Goal: Information Seeking & Learning: Learn about a topic

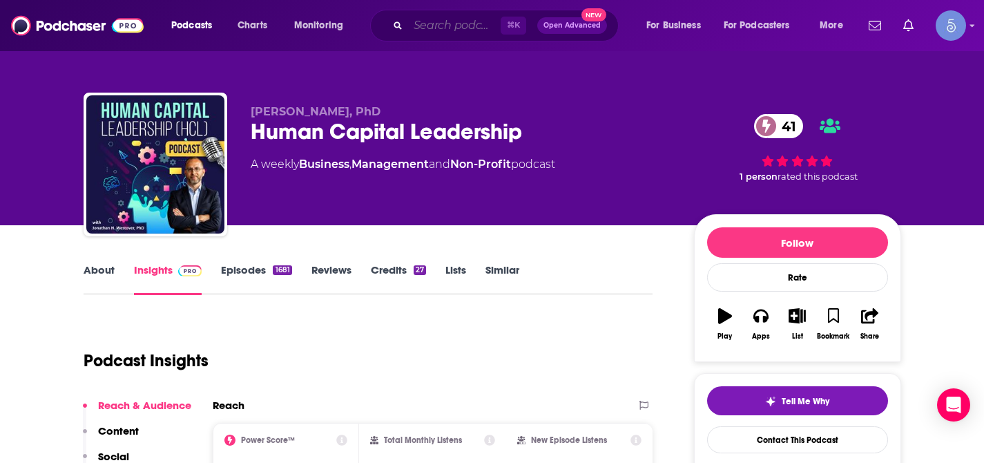
click at [444, 26] on input "Search podcasts, credits, & more..." at bounding box center [454, 26] width 93 height 22
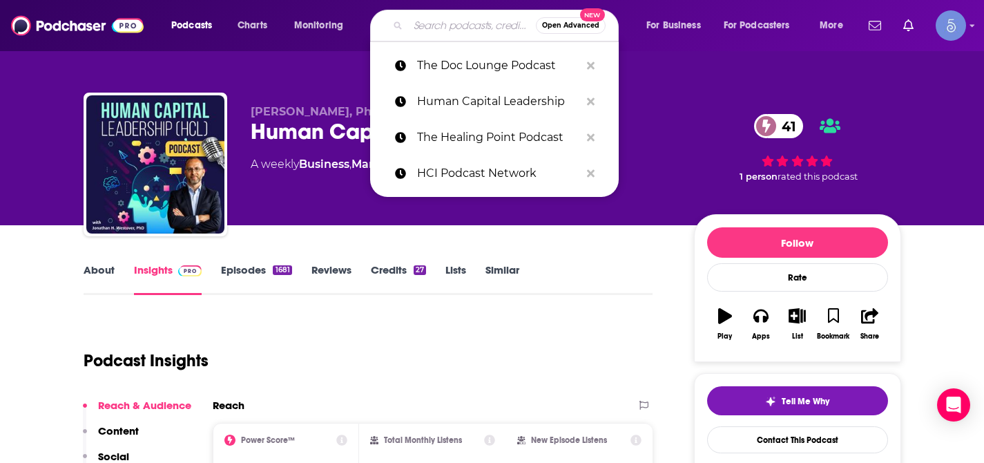
paste input "XTraw AI: Machine Learning and AI Applications"
type input "XTraw AI: Machine Learning and AI Applications"
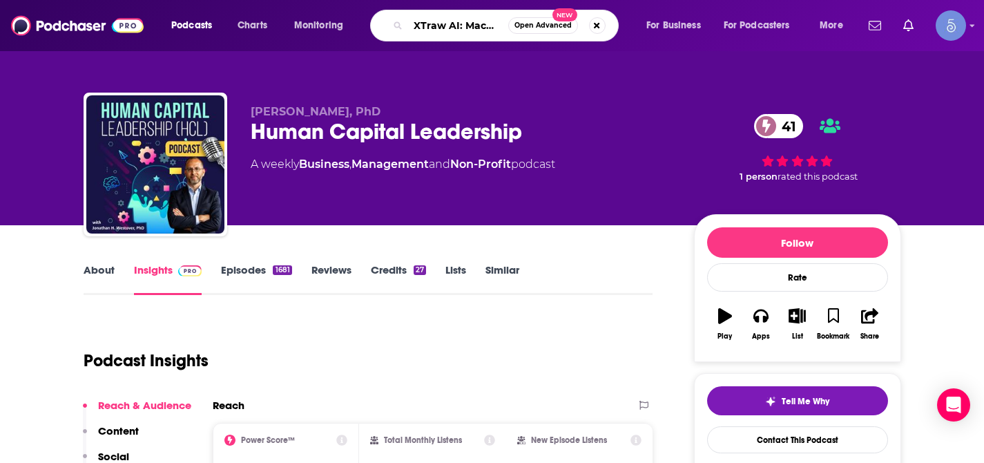
scroll to position [0, 155]
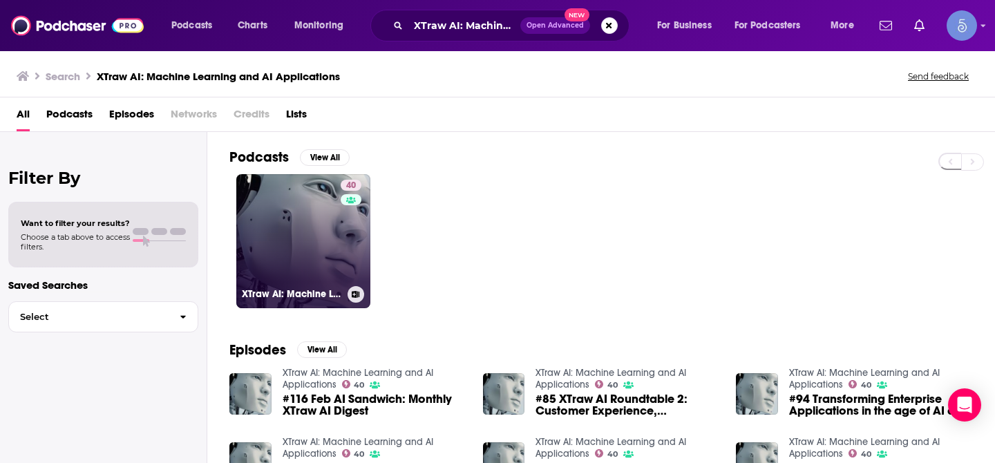
click at [262, 234] on link "40 XTraw AI: Machine Learning and AI Applications" at bounding box center [303, 241] width 134 height 134
